Goal: Task Accomplishment & Management: Use online tool/utility

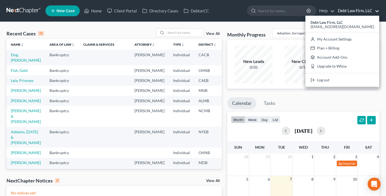
scroll to position [5, 0]
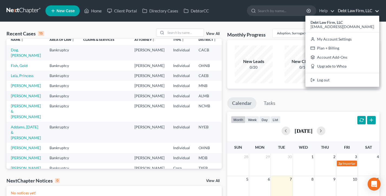
click at [24, 55] on td "Dog, [PERSON_NAME]" at bounding box center [25, 52] width 39 height 15
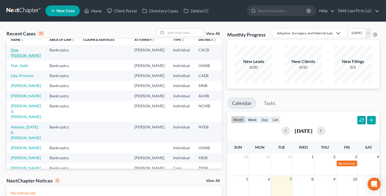
click at [16, 56] on link "Dog, [PERSON_NAME]" at bounding box center [26, 53] width 30 height 10
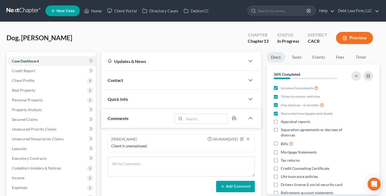
scroll to position [98, 0]
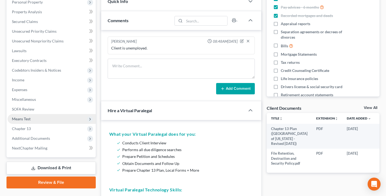
click at [40, 123] on span "Means Test" at bounding box center [52, 119] width 88 height 10
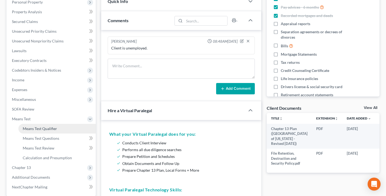
click at [43, 130] on span "Means Test Qualifier" at bounding box center [40, 128] width 34 height 5
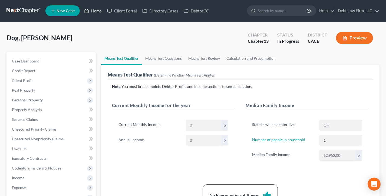
click at [94, 6] on link "Home" at bounding box center [92, 11] width 23 height 10
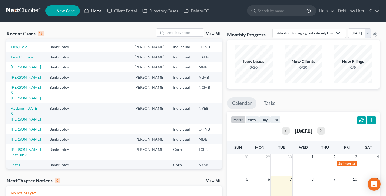
scroll to position [25, 0]
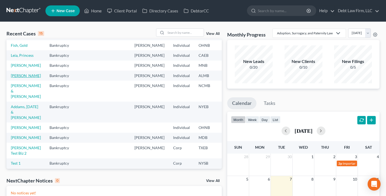
click at [14, 78] on link "[PERSON_NAME]" at bounding box center [26, 75] width 30 height 5
select select "3"
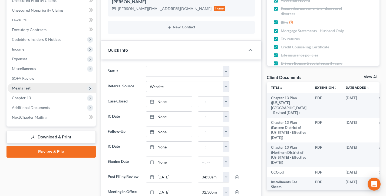
scroll to position [208, 0]
click at [45, 90] on span "Means Test" at bounding box center [52, 88] width 88 height 10
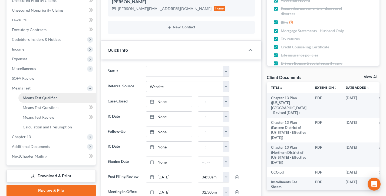
click at [46, 95] on span "Means Test Qualifier" at bounding box center [40, 97] width 34 height 5
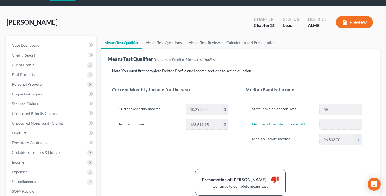
scroll to position [26, 0]
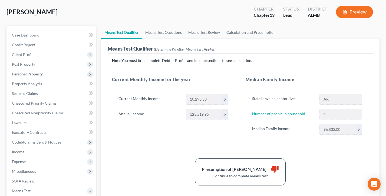
click at [355, 12] on button "Preview" at bounding box center [354, 12] width 37 height 12
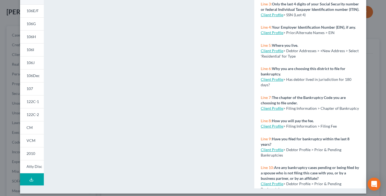
scroll to position [105, 0]
click at [30, 99] on span "122C-1" at bounding box center [33, 101] width 12 height 5
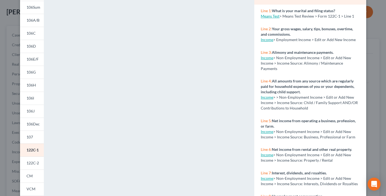
scroll to position [56, 0]
click at [29, 137] on span "107" at bounding box center [30, 137] width 6 height 5
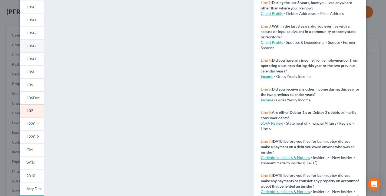
scroll to position [83, 0]
click at [32, 121] on link "122C-1" at bounding box center [32, 124] width 24 height 13
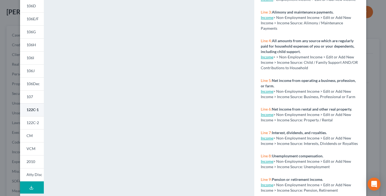
scroll to position [102, 0]
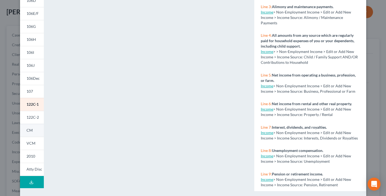
click at [31, 130] on span "CM" at bounding box center [30, 130] width 6 height 5
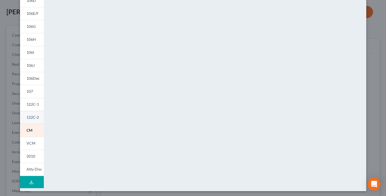
click at [32, 120] on span "122C-2" at bounding box center [33, 117] width 12 height 5
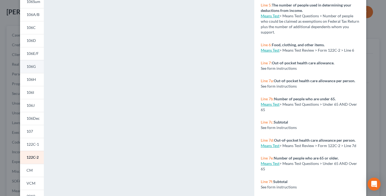
scroll to position [80, 0]
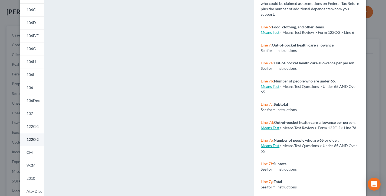
click at [35, 143] on link "122C-2" at bounding box center [32, 139] width 24 height 13
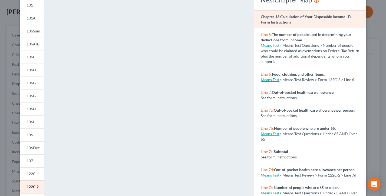
scroll to position [32, 0]
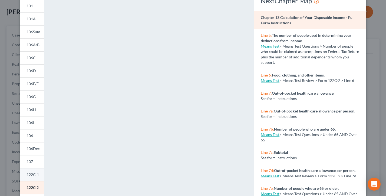
click at [32, 170] on link "122C-1" at bounding box center [32, 174] width 24 height 13
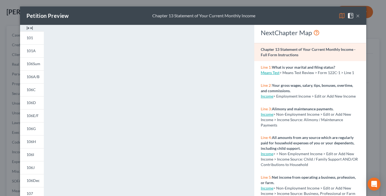
scroll to position [98, 0]
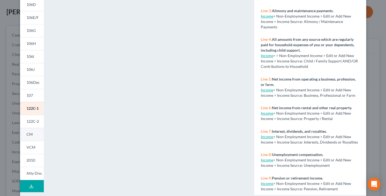
click at [30, 134] on span "CM" at bounding box center [30, 134] width 6 height 5
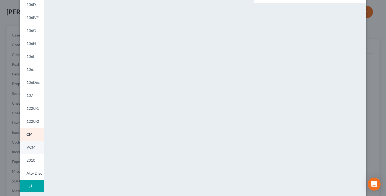
click at [32, 146] on span "VCM" at bounding box center [31, 147] width 9 height 5
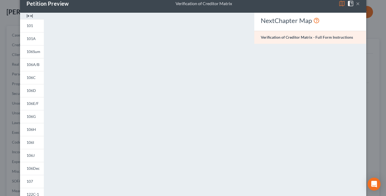
scroll to position [0, 0]
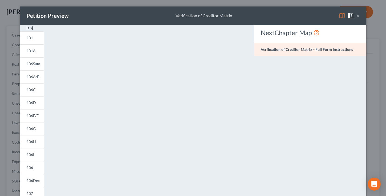
click at [357, 16] on button "×" at bounding box center [358, 15] width 4 height 6
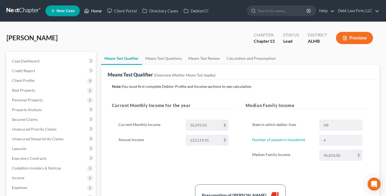
click at [94, 7] on link "Home" at bounding box center [92, 11] width 23 height 10
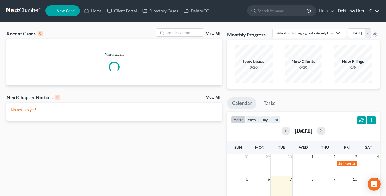
click at [359, 13] on link "Debt Law Firm, LLC" at bounding box center [357, 11] width 44 height 10
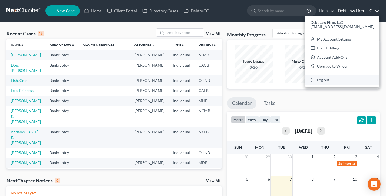
click at [349, 80] on link "Log out" at bounding box center [342, 79] width 74 height 9
